Goal: Find specific page/section: Find specific page/section

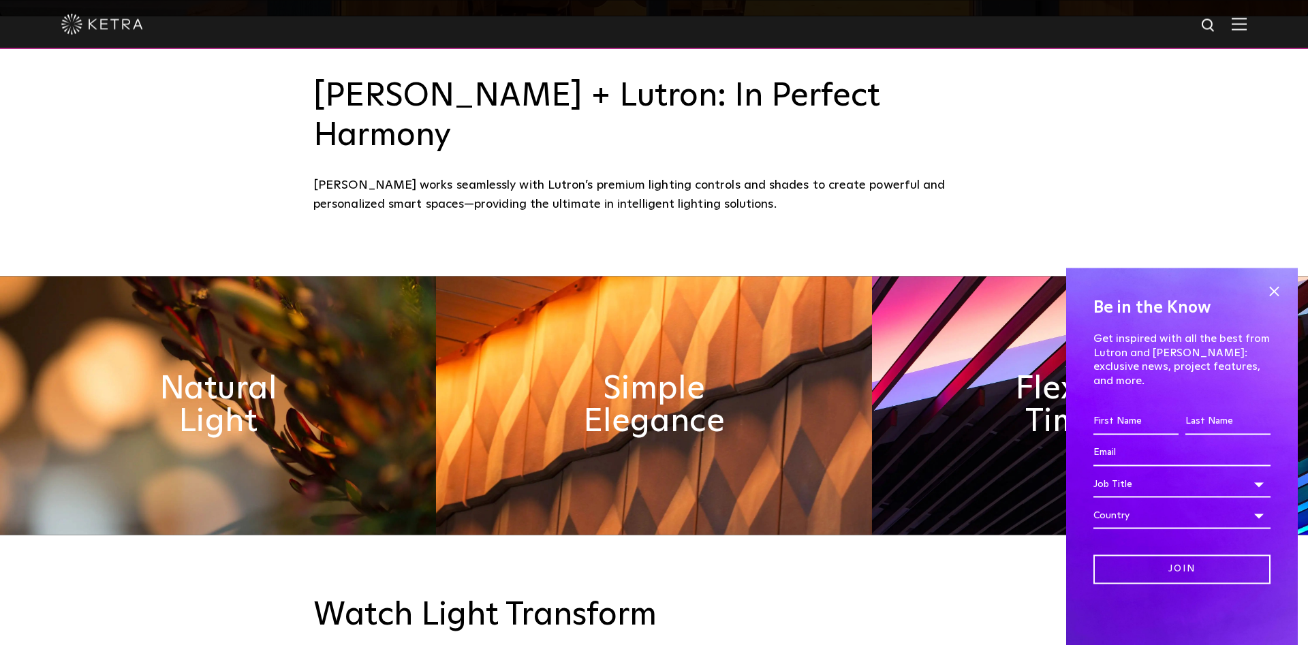
scroll to position [1204, 0]
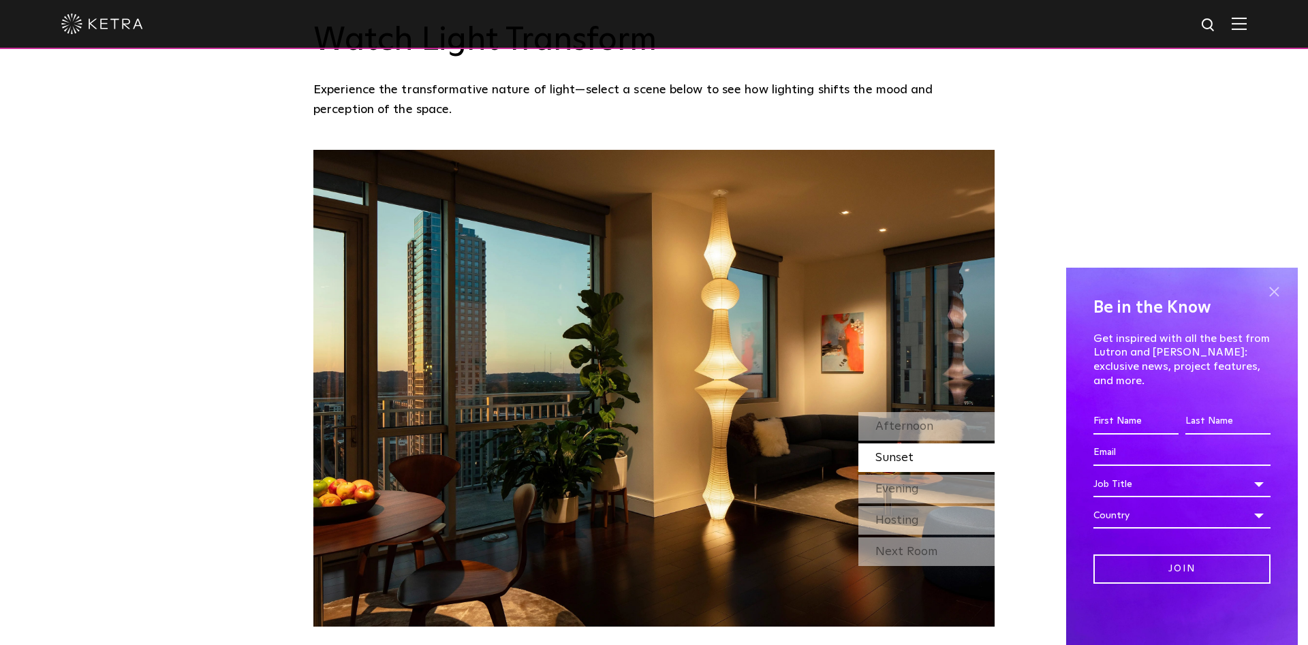
click at [1272, 302] on span at bounding box center [1274, 291] width 20 height 20
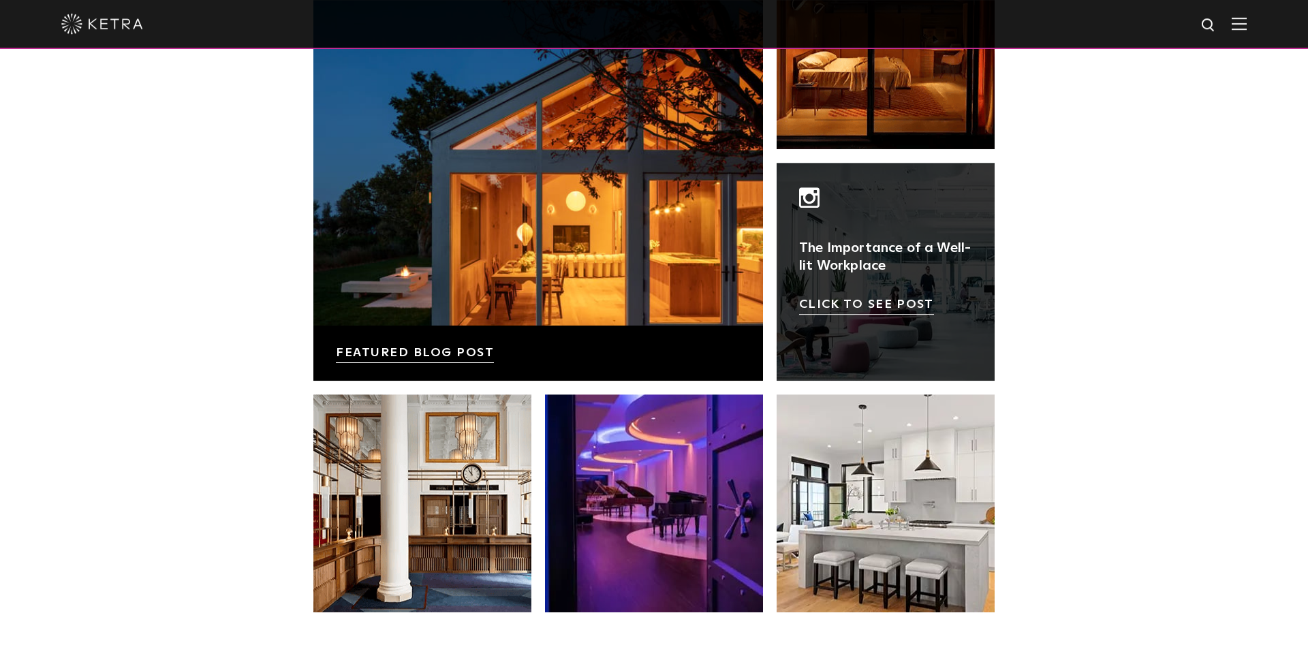
scroll to position [2568, 0]
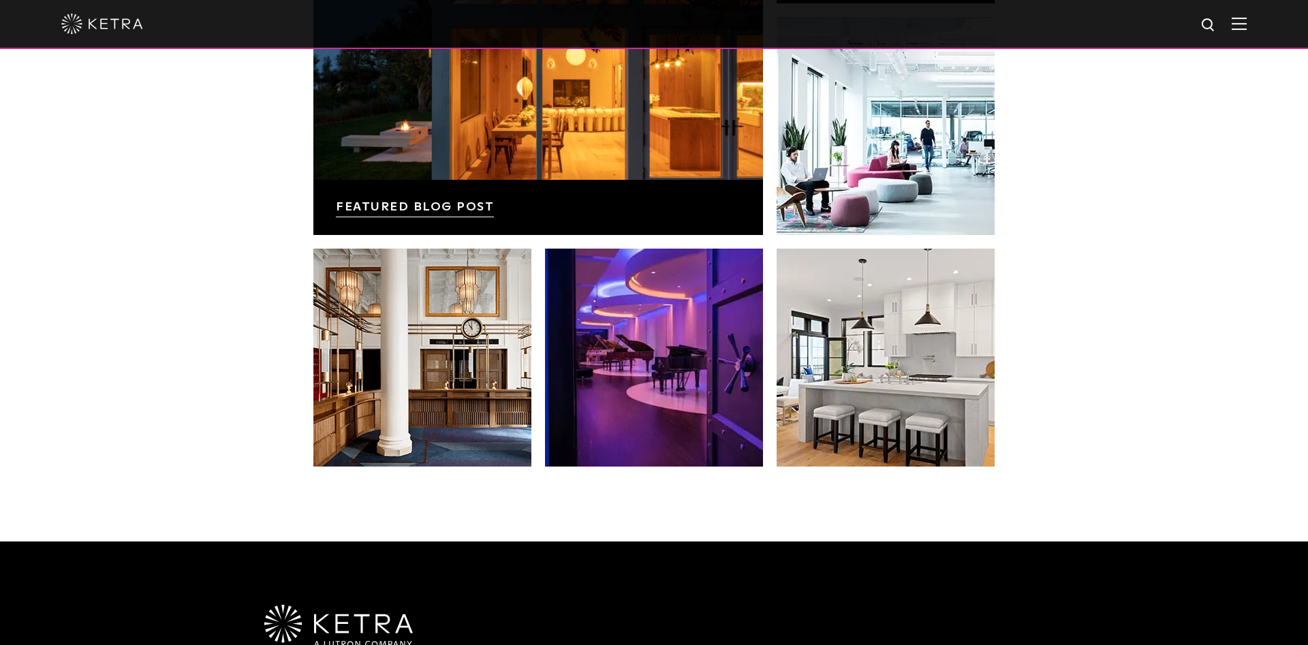
click at [1241, 28] on img at bounding box center [1239, 23] width 15 height 13
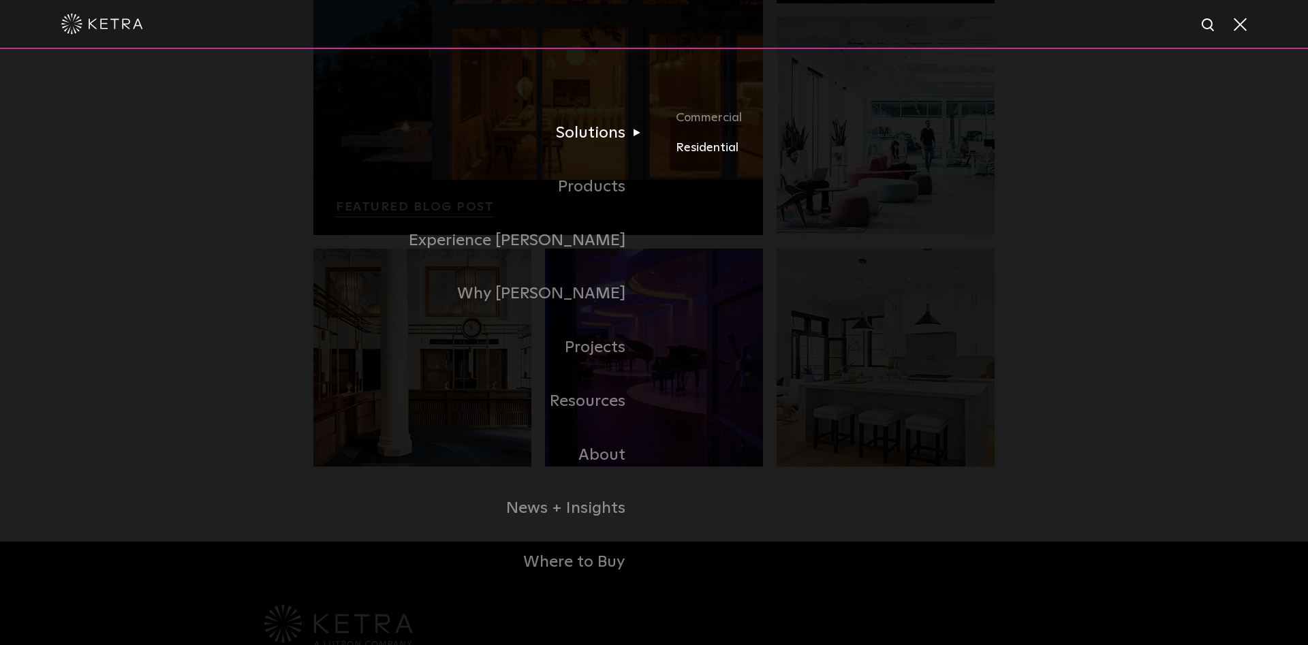
click at [715, 156] on link "Residential" at bounding box center [835, 148] width 319 height 20
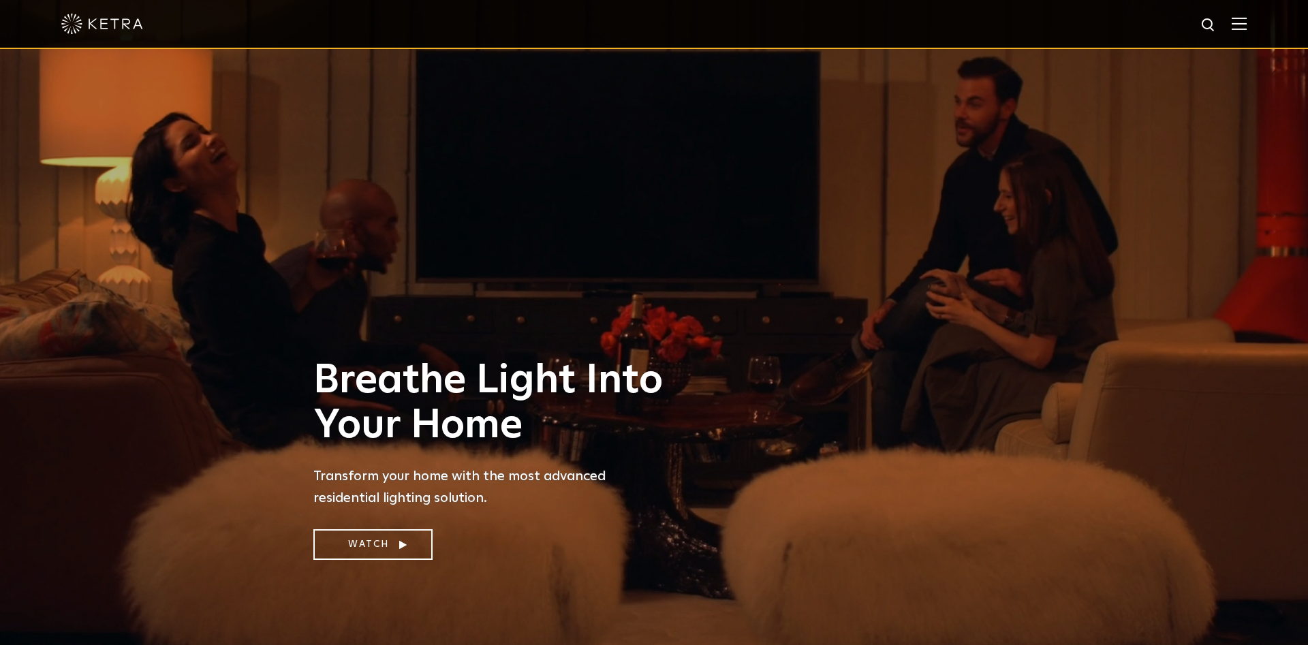
click at [65, 32] on img at bounding box center [102, 24] width 82 height 20
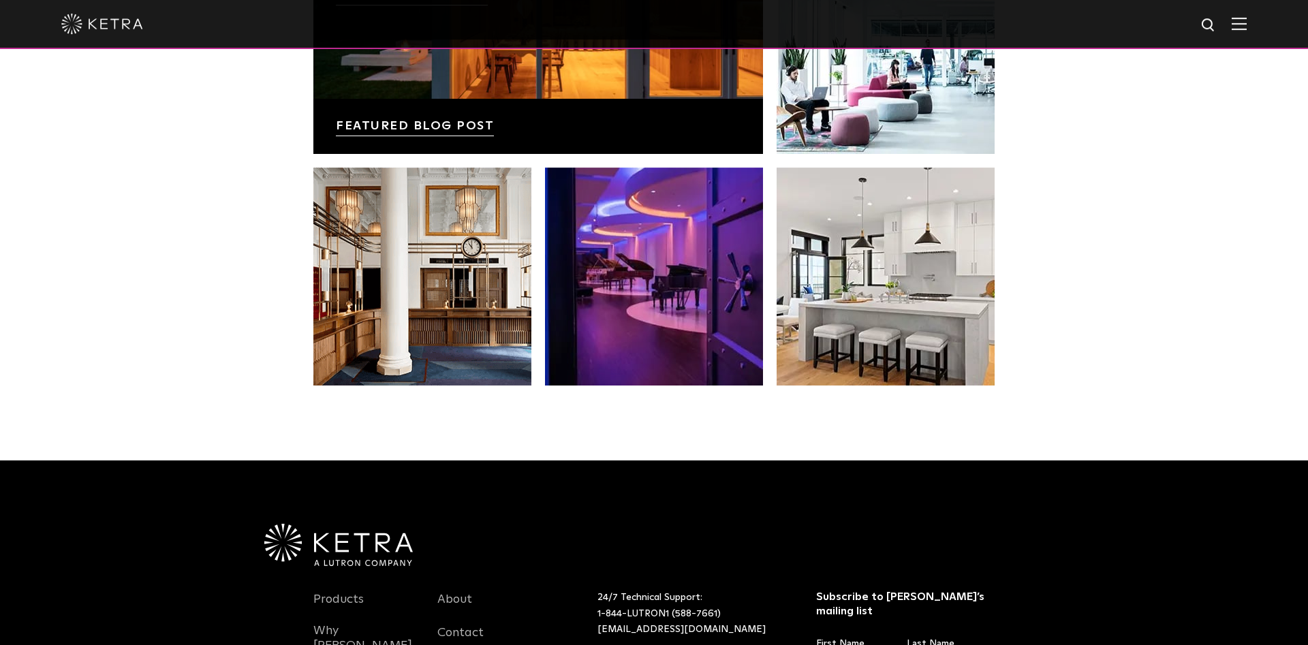
scroll to position [2710, 0]
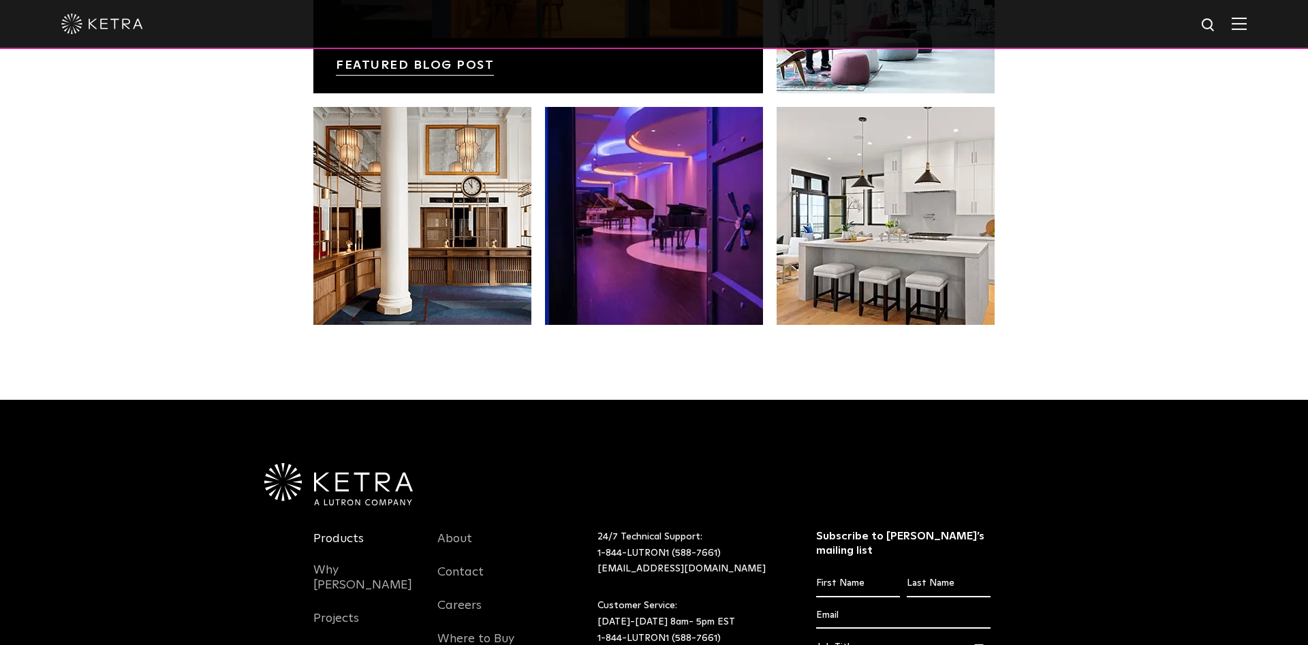
click at [315, 531] on link "Products" at bounding box center [338, 546] width 50 height 31
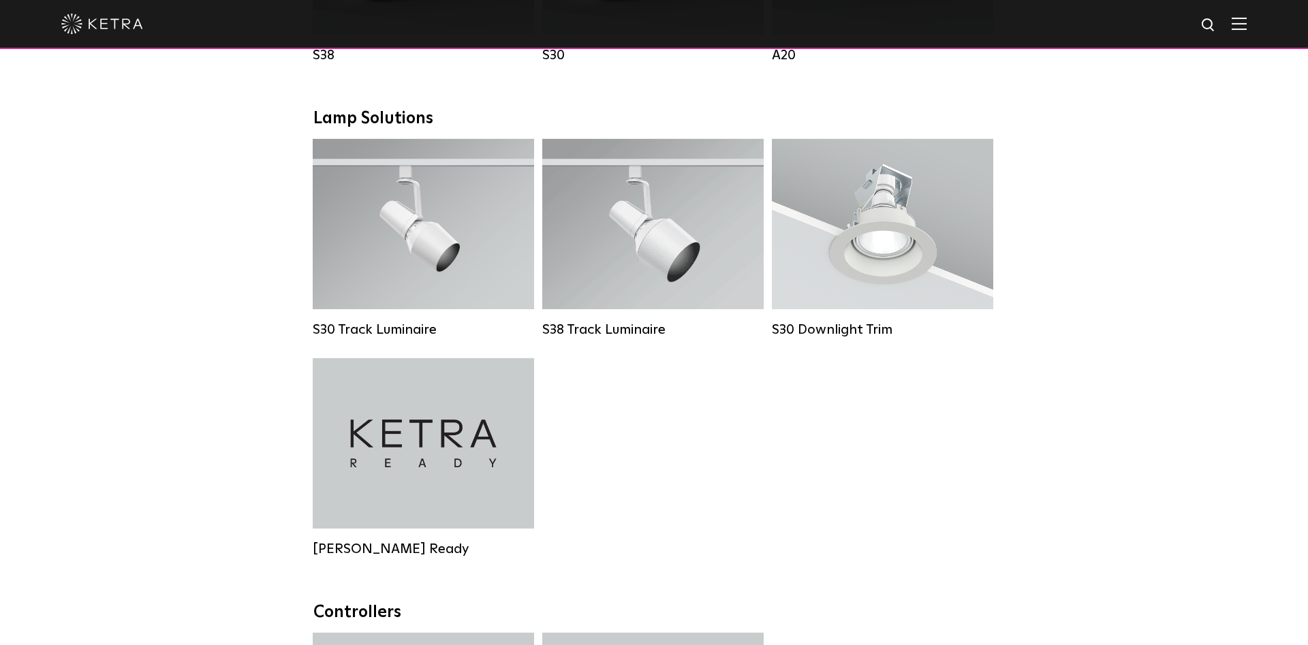
scroll to position [1505, 0]
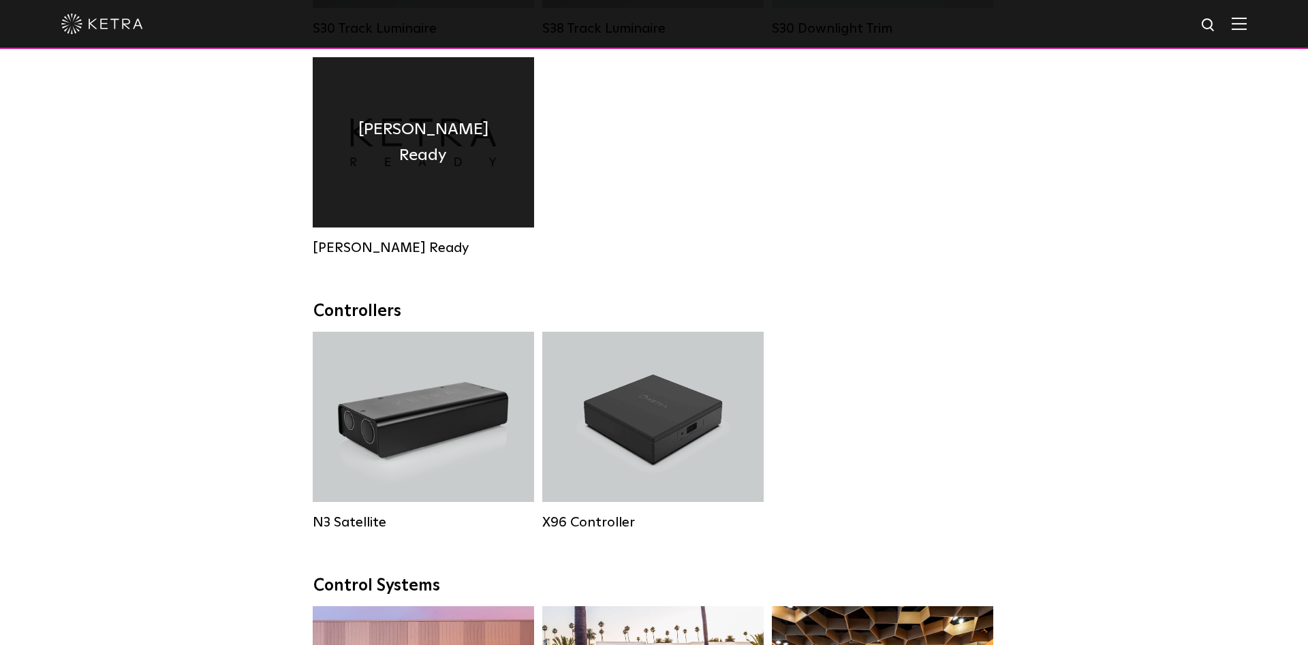
click at [416, 146] on h4 "Ketra Ready" at bounding box center [423, 142] width 181 height 52
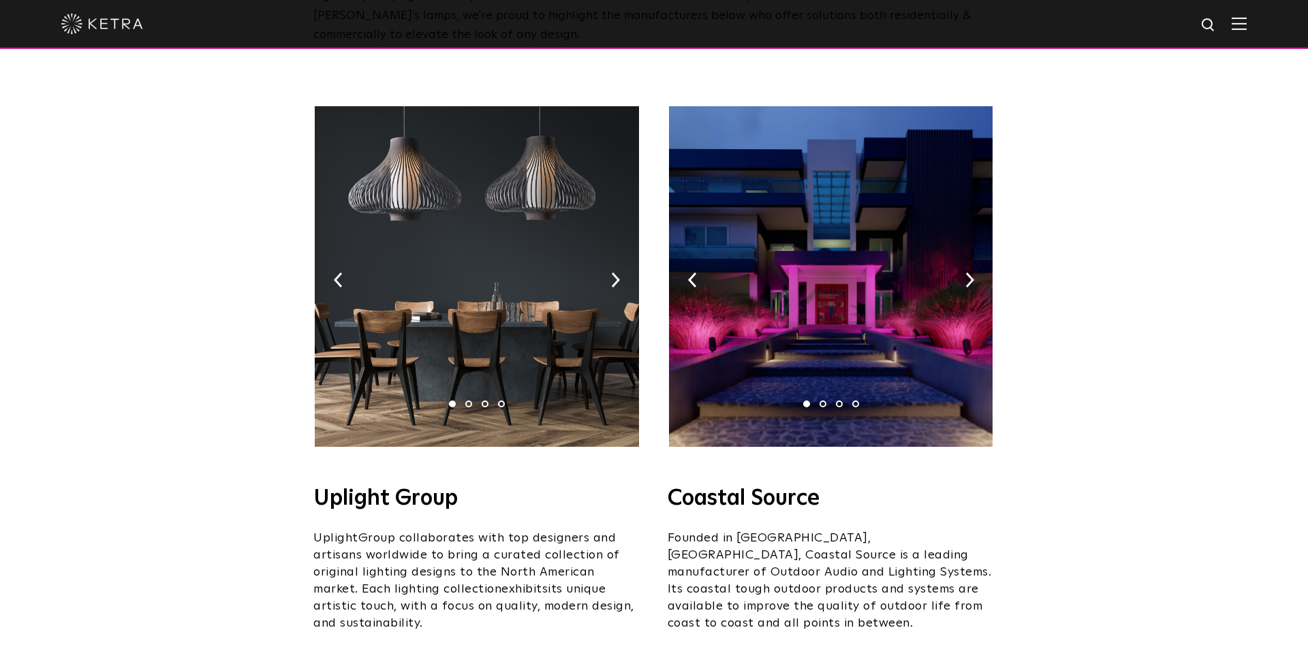
scroll to position [301, 0]
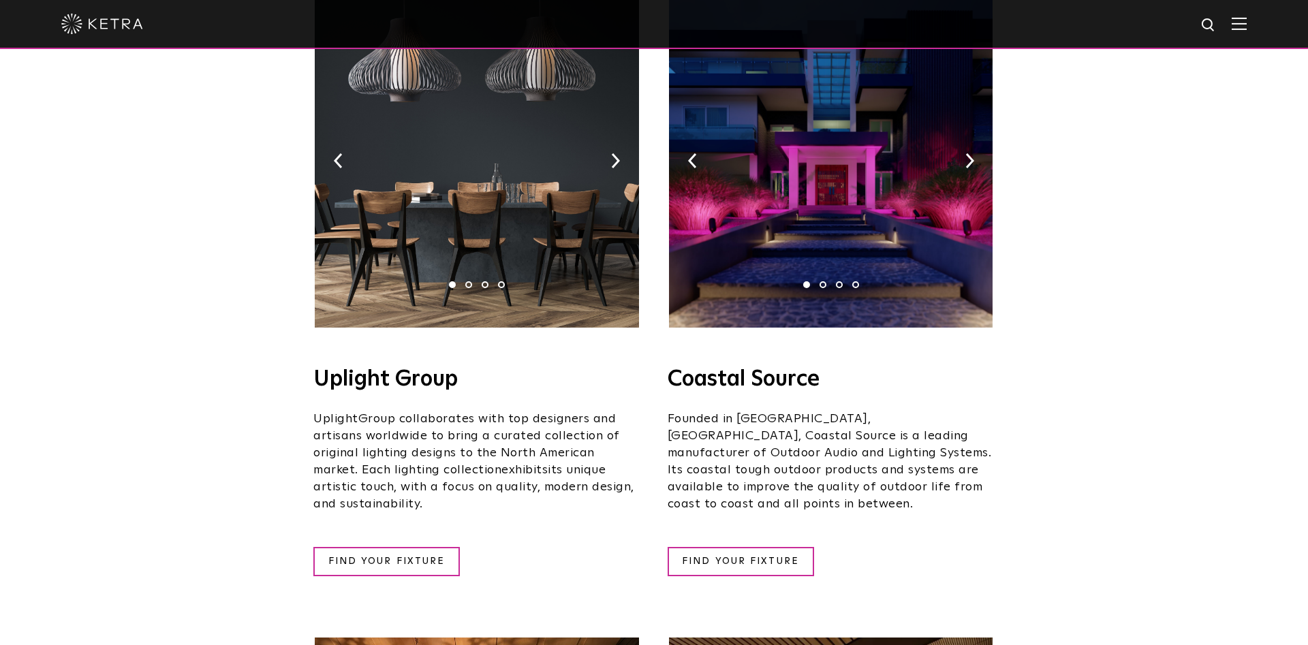
click at [833, 141] on img at bounding box center [831, 157] width 324 height 341
click at [762, 547] on link "FIND YOUR FIXTURE" at bounding box center [741, 561] width 146 height 29
